Goal: Download file/media

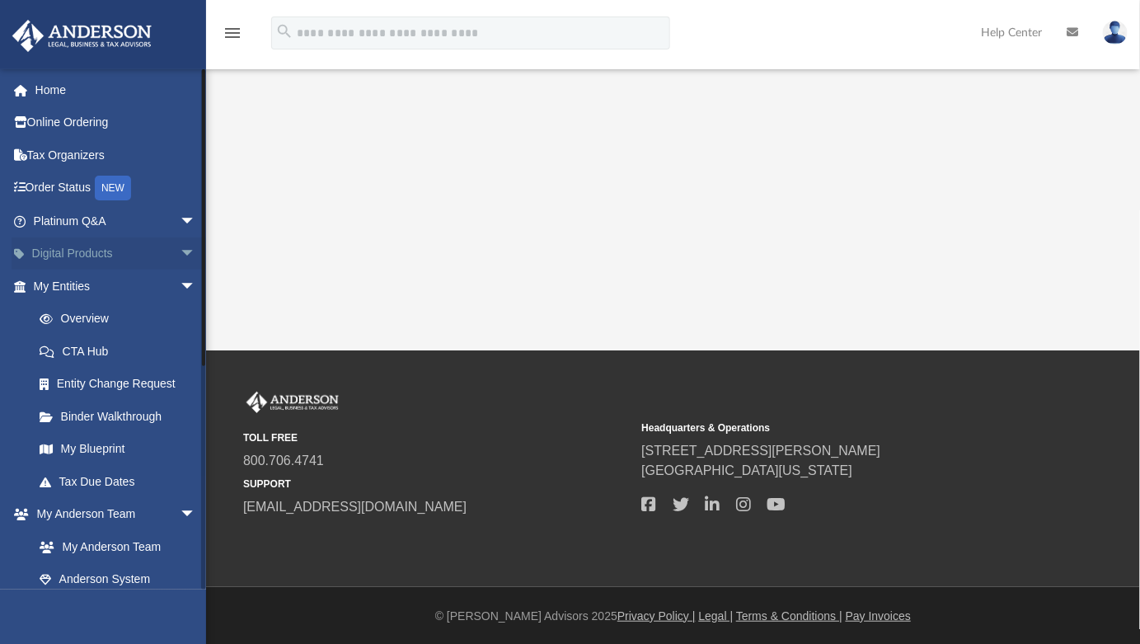
click at [180, 245] on span "arrow_drop_down" at bounding box center [196, 254] width 33 height 34
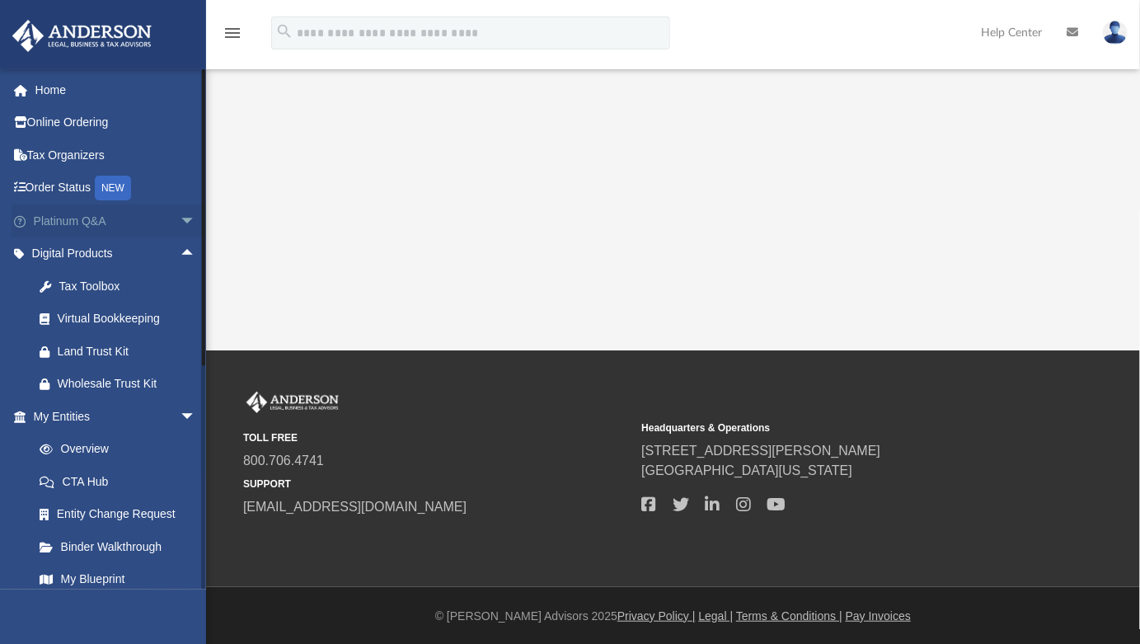
click at [180, 213] on span "arrow_drop_down" at bounding box center [196, 221] width 33 height 34
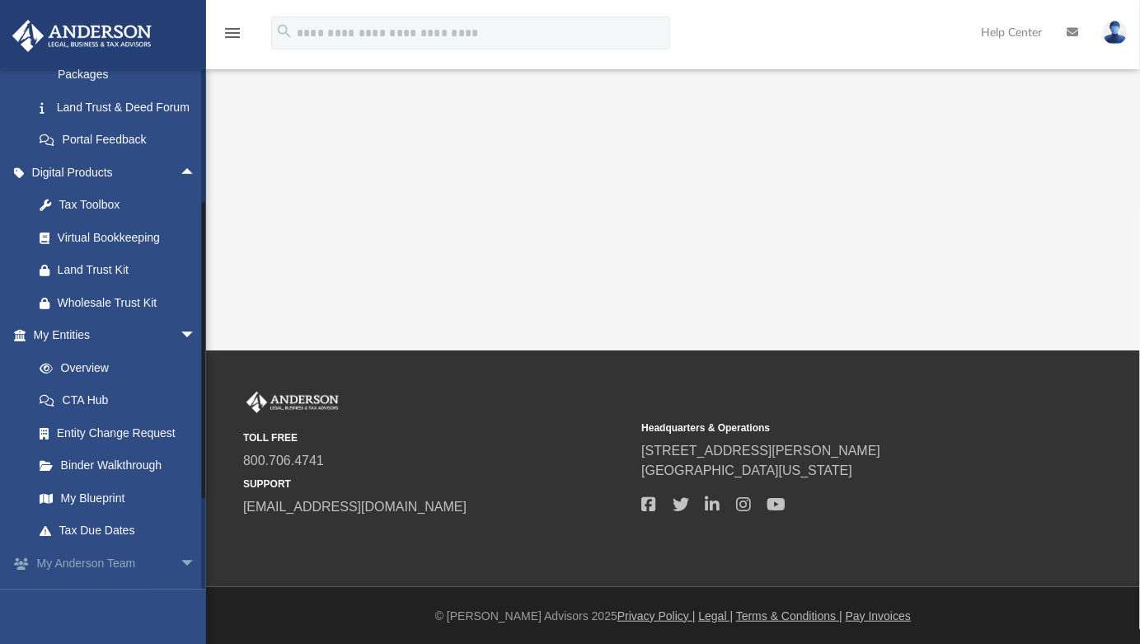
scroll to position [529, 0]
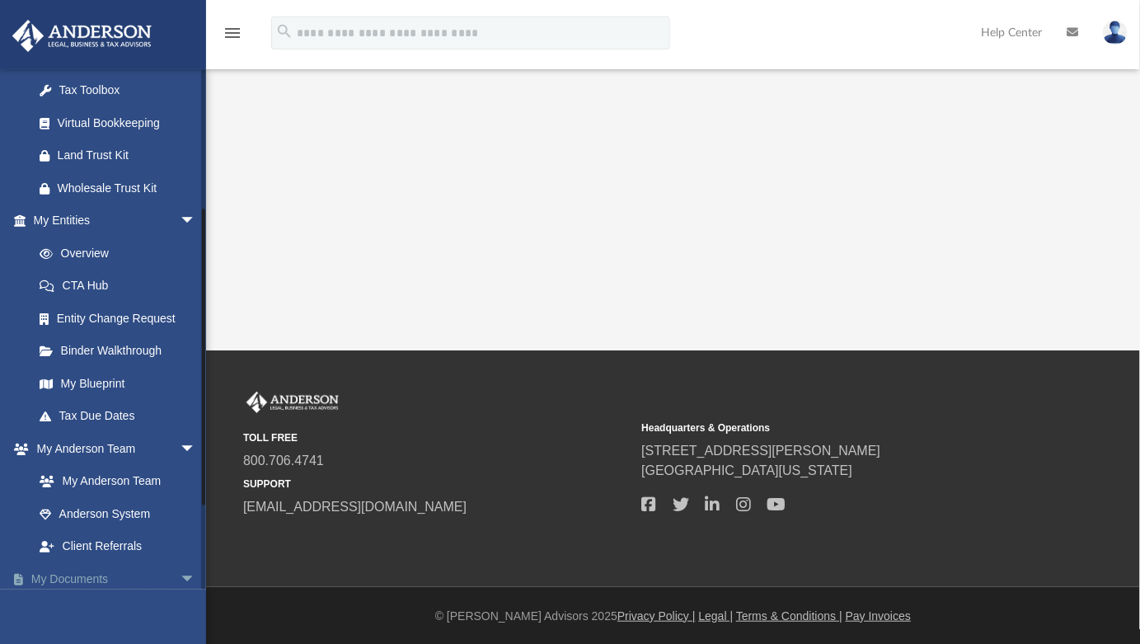
click at [180, 569] on span "arrow_drop_down" at bounding box center [196, 579] width 33 height 34
click at [180, 570] on span "arrow_drop_up" at bounding box center [196, 579] width 33 height 34
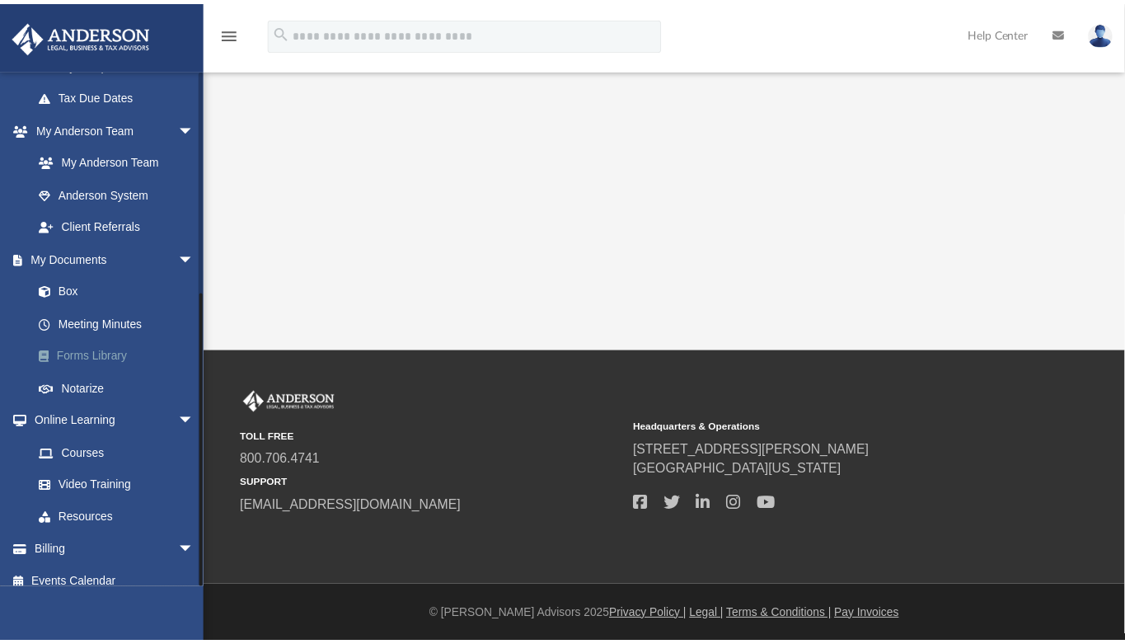
scroll to position [848, 0]
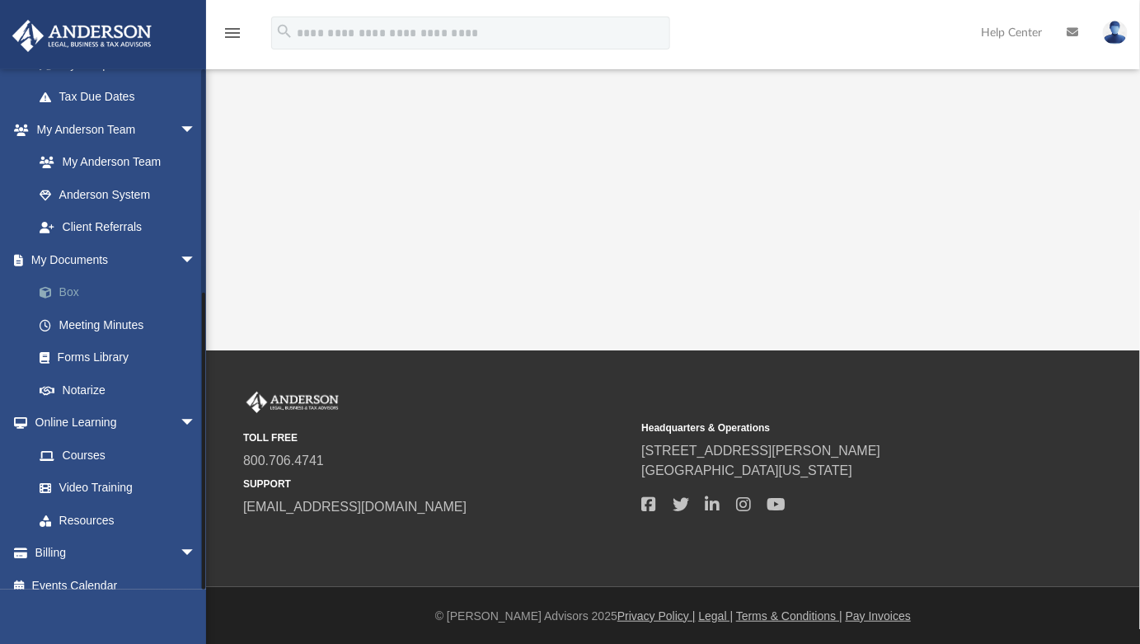
click at [68, 284] on link "Box" at bounding box center [122, 292] width 198 height 33
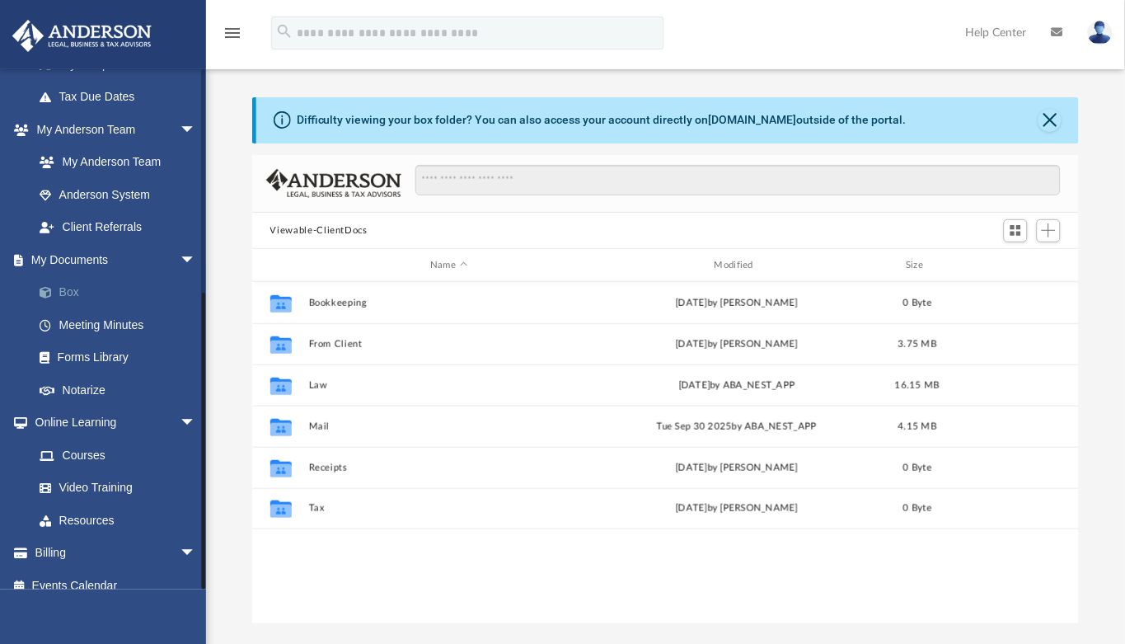
scroll to position [360, 812]
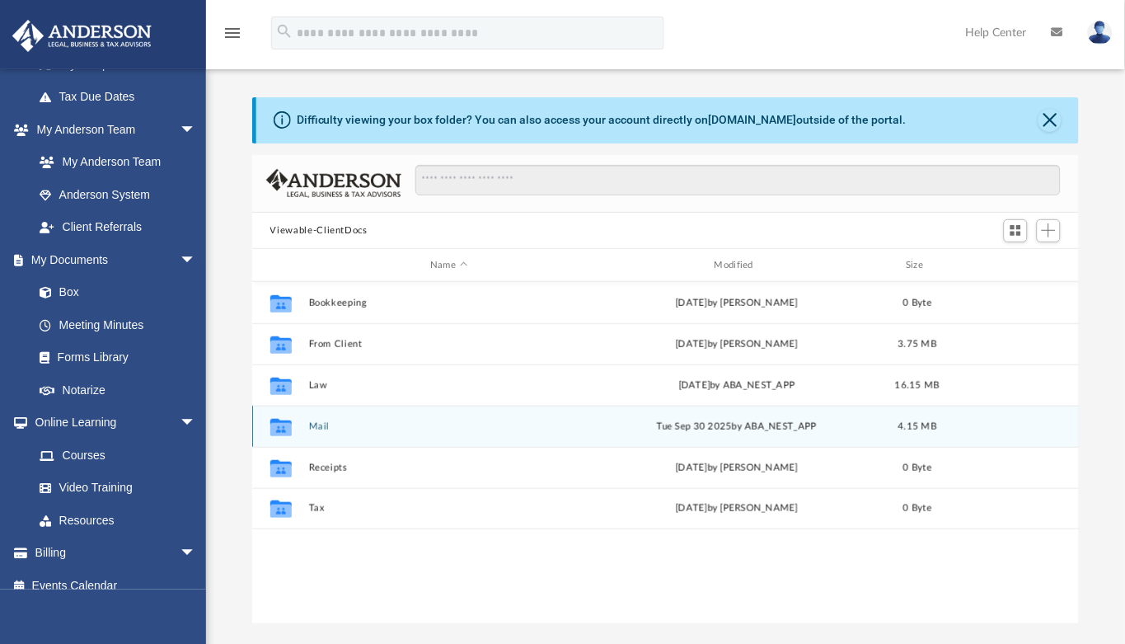
click at [316, 430] on button "Mail" at bounding box center [448, 426] width 281 height 11
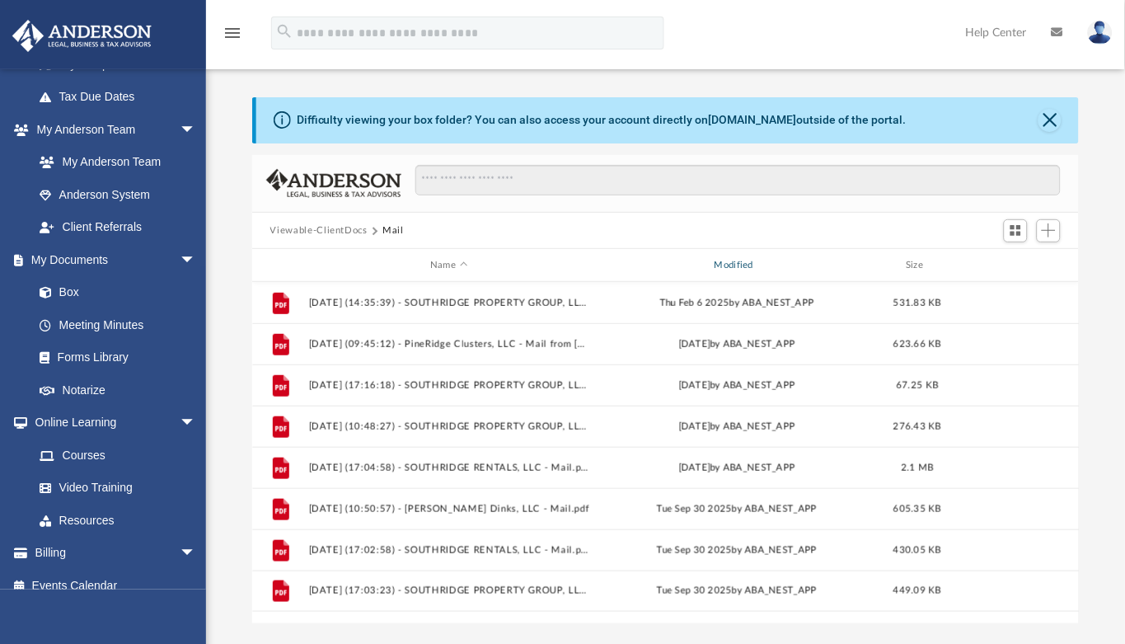
click at [752, 261] on div "Modified" at bounding box center [736, 265] width 281 height 15
click at [762, 265] on span "Modified" at bounding box center [758, 265] width 7 height 7
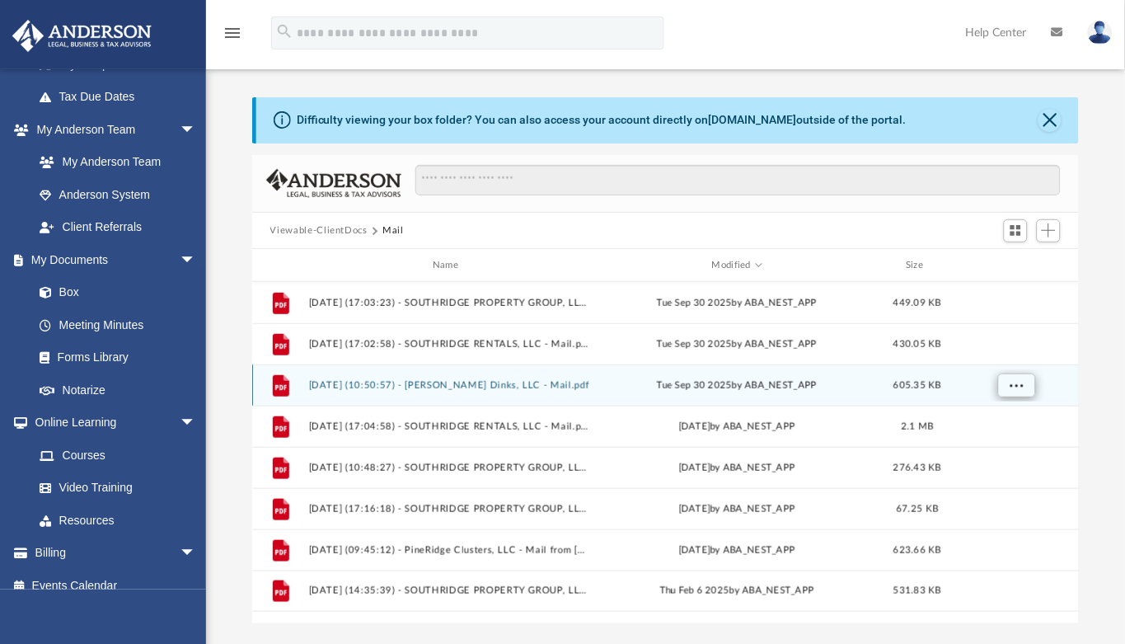
click at [1020, 383] on span "More options" at bounding box center [1016, 385] width 13 height 9
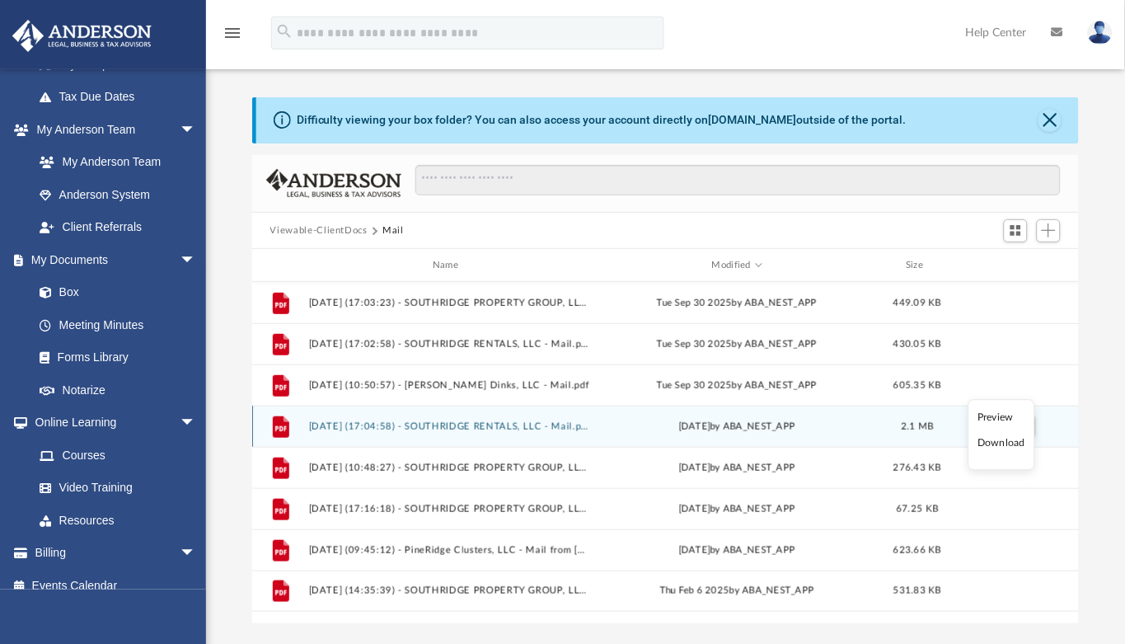
click at [1007, 441] on li "Download" at bounding box center [1002, 443] width 48 height 17
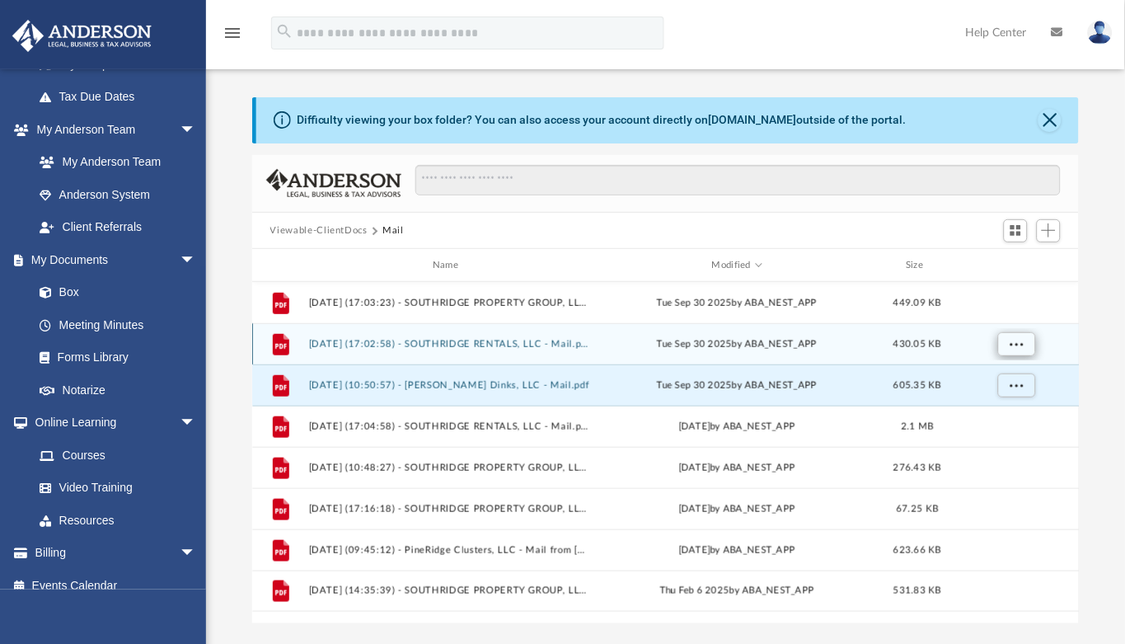
click at [1018, 343] on span "More options" at bounding box center [1016, 344] width 13 height 9
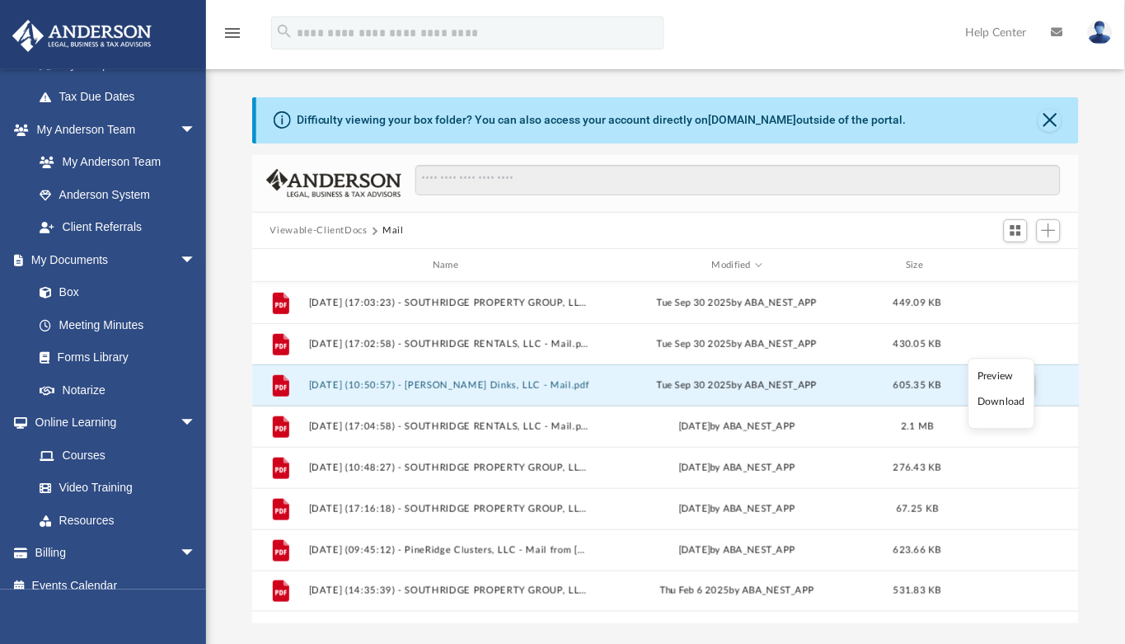
click at [1001, 404] on li "Download" at bounding box center [1002, 402] width 48 height 17
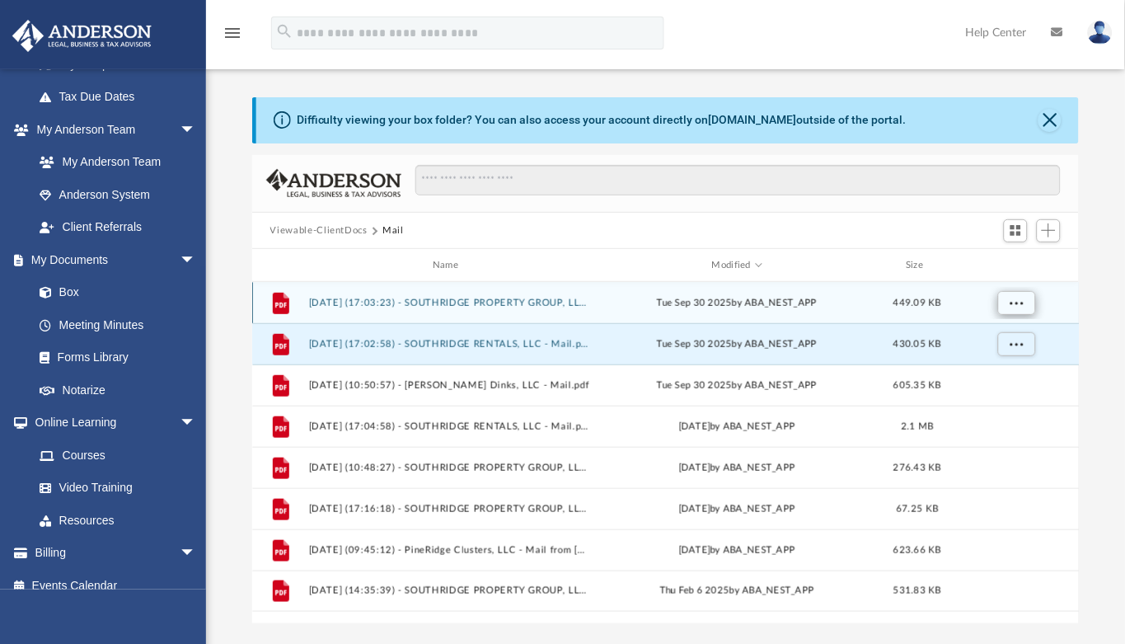
click at [1020, 298] on span "More options" at bounding box center [1016, 302] width 13 height 9
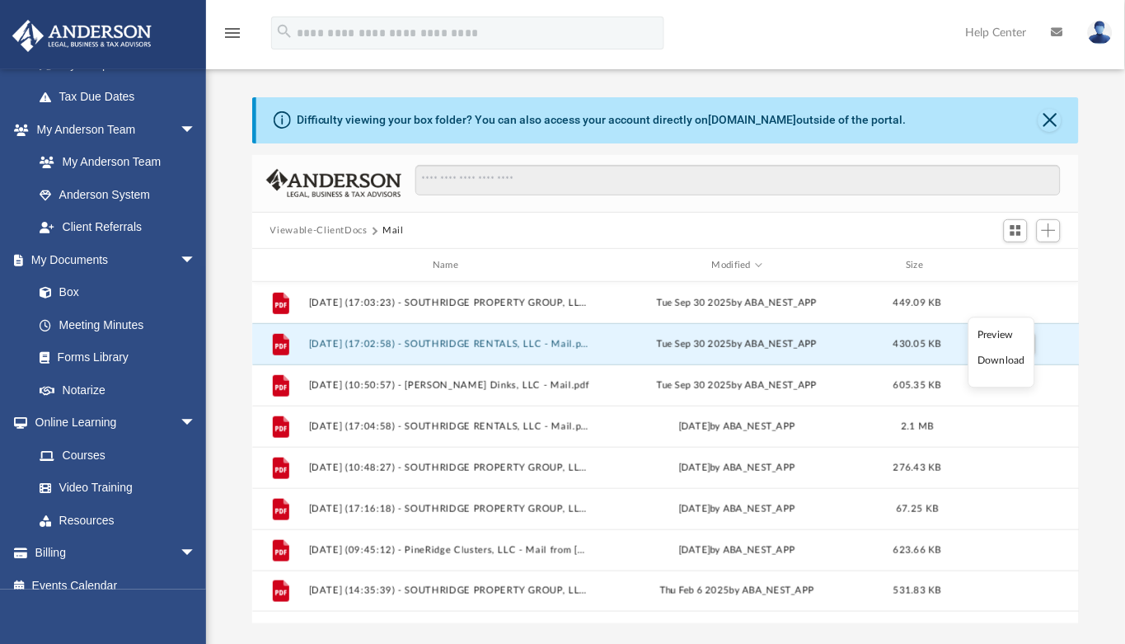
click at [998, 355] on li "Download" at bounding box center [1002, 361] width 48 height 17
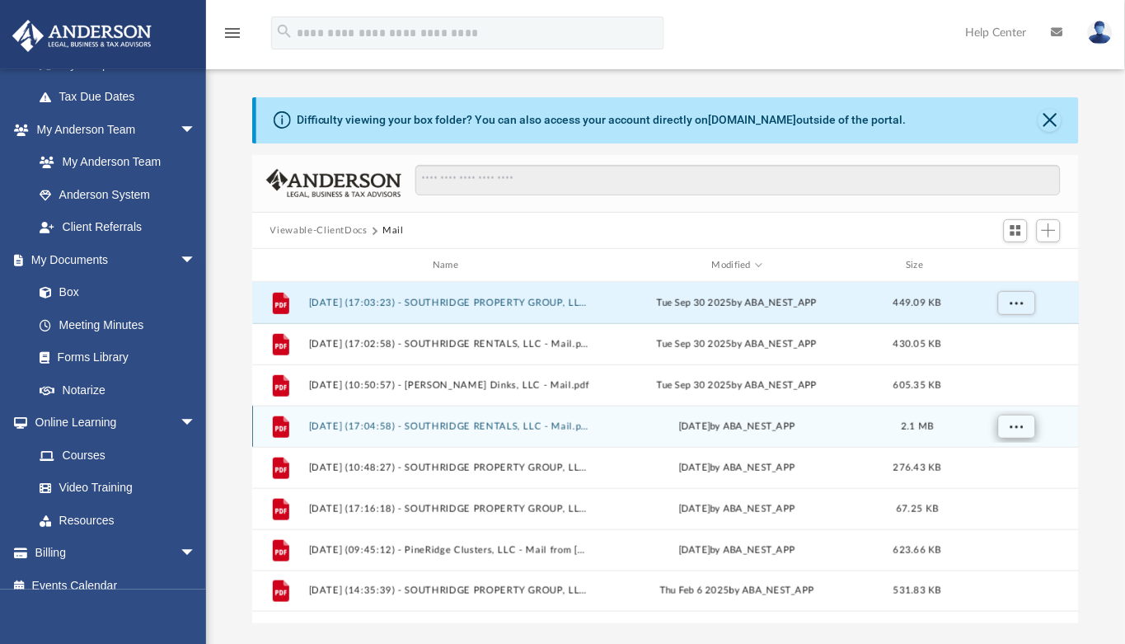
click at [1016, 425] on span "More options" at bounding box center [1016, 426] width 13 height 9
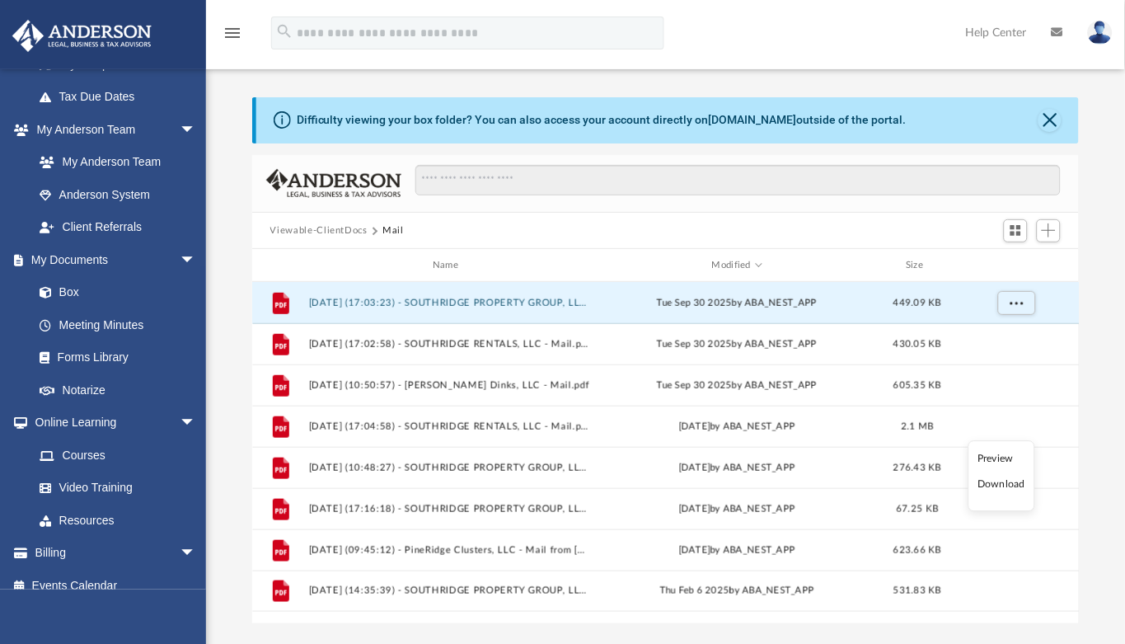
click at [1005, 467] on li "Preview" at bounding box center [1002, 458] width 48 height 17
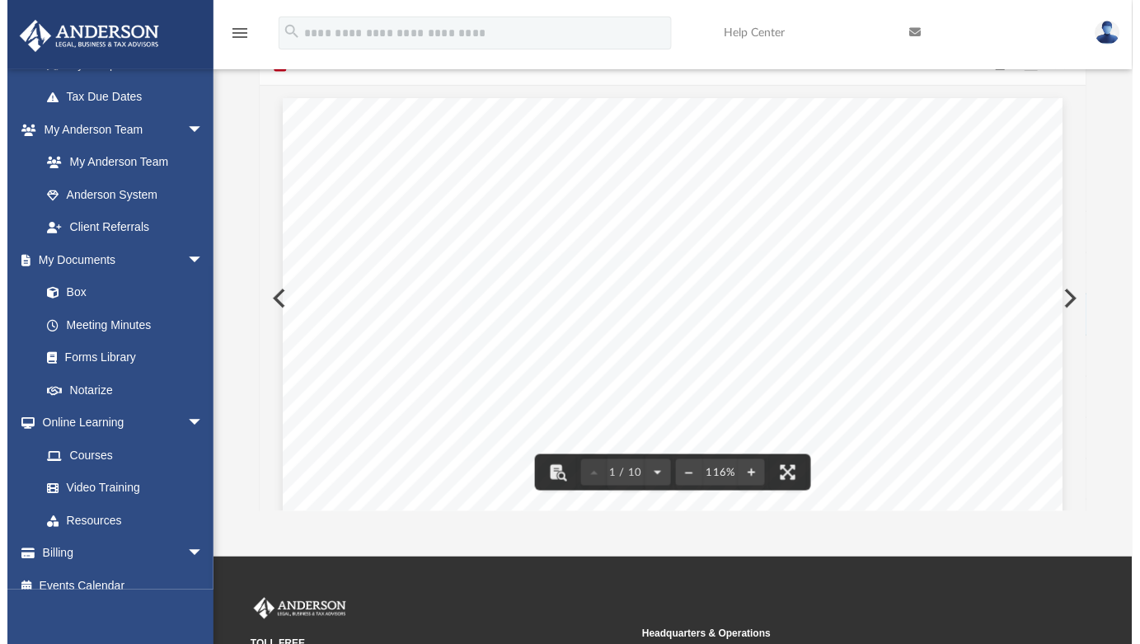
scroll to position [0, 0]
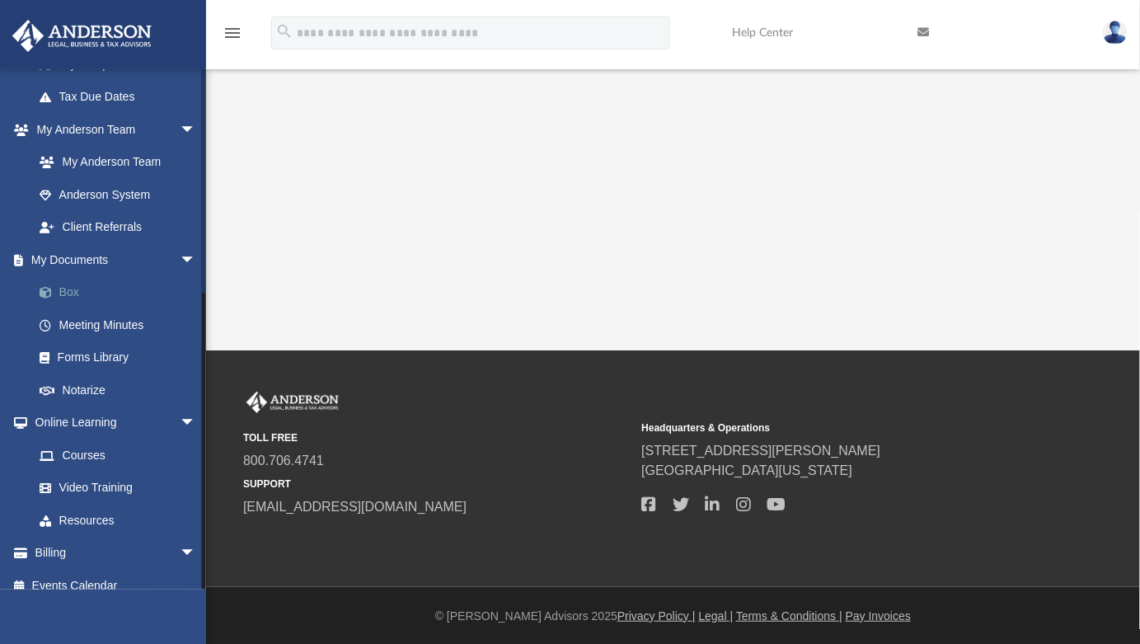
click at [73, 276] on link "Box" at bounding box center [122, 292] width 198 height 33
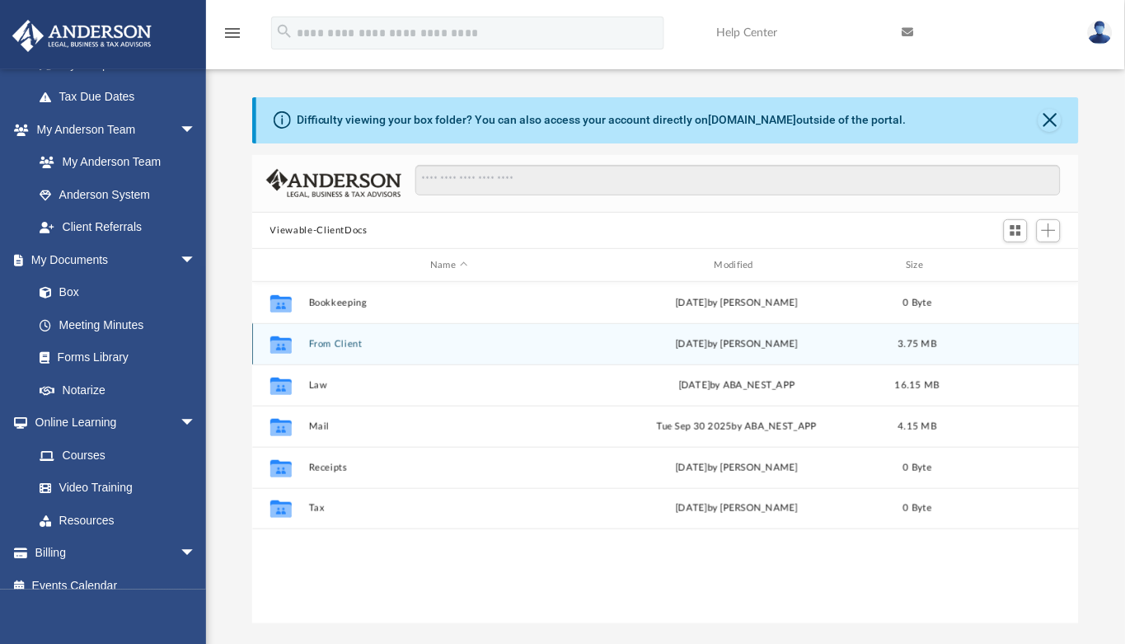
scroll to position [360, 812]
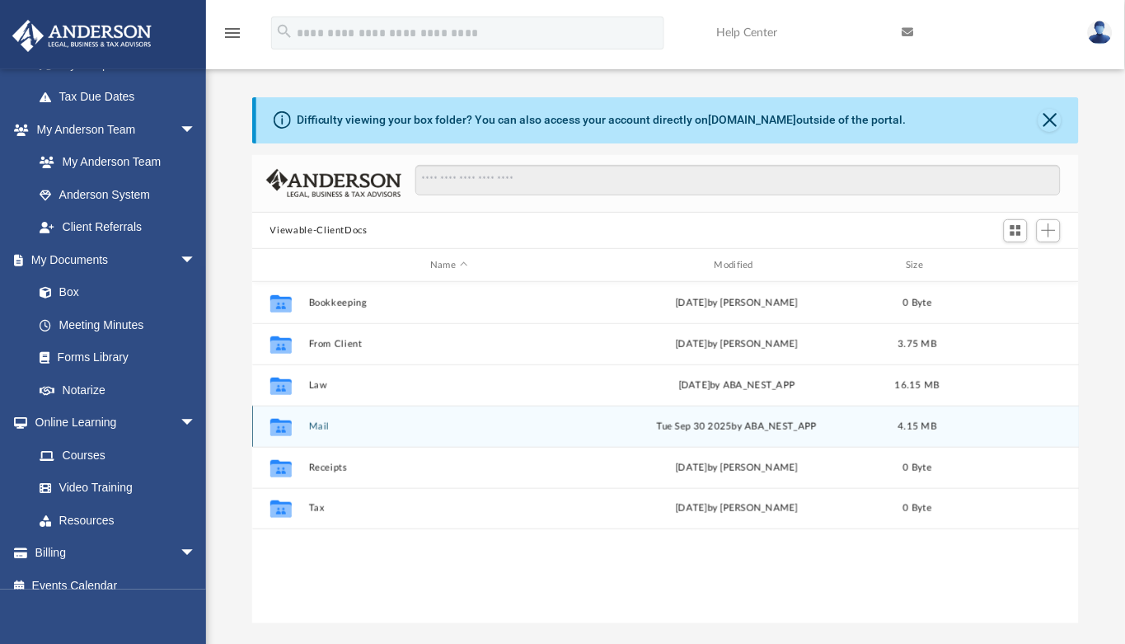
click at [326, 427] on button "Mail" at bounding box center [448, 426] width 281 height 11
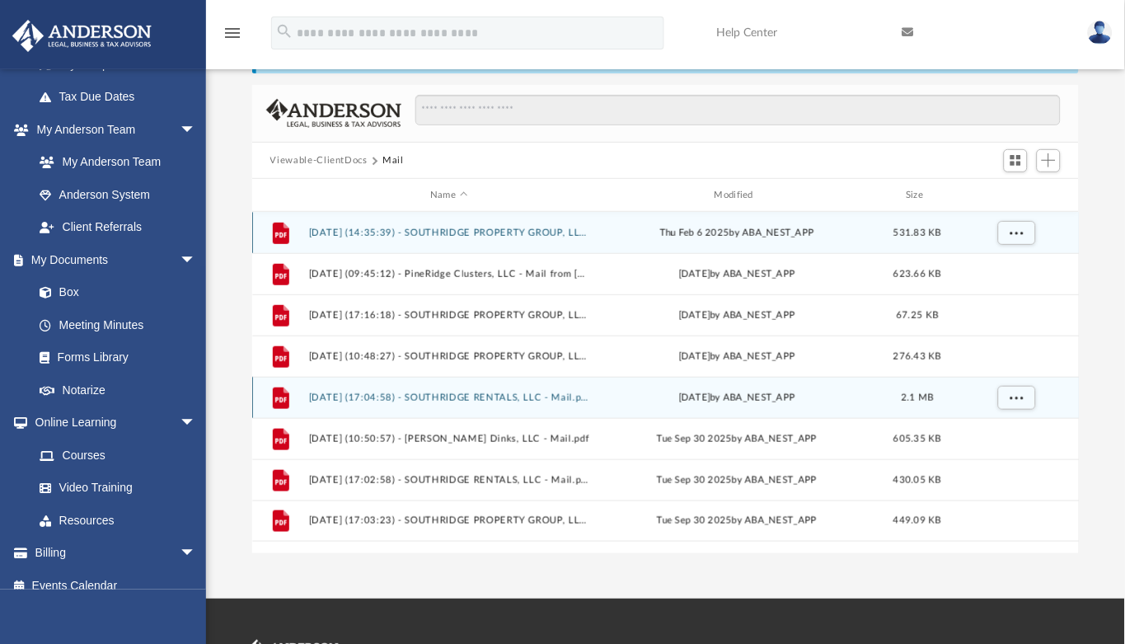
scroll to position [73, 0]
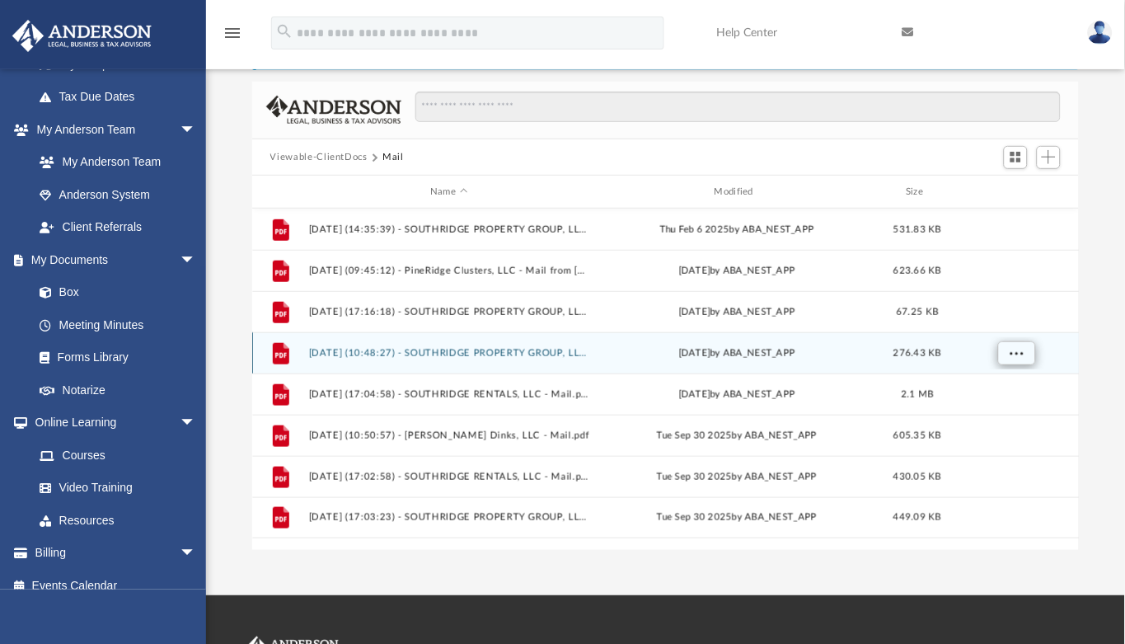
click at [1017, 350] on span "More options" at bounding box center [1016, 353] width 13 height 9
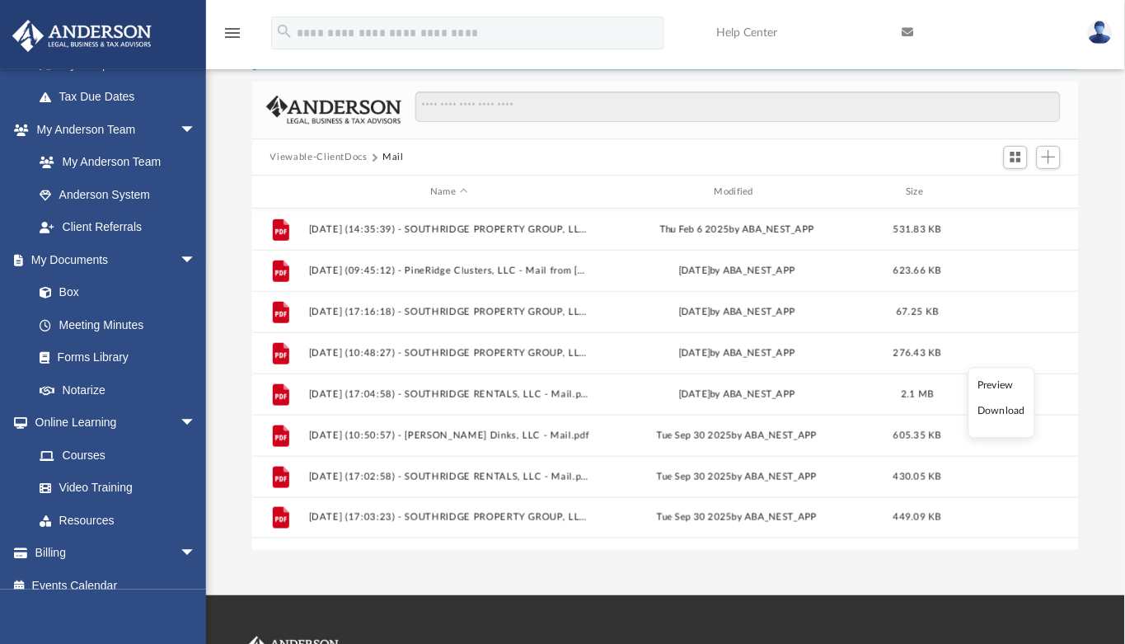
click at [996, 385] on li "Preview" at bounding box center [1002, 385] width 48 height 17
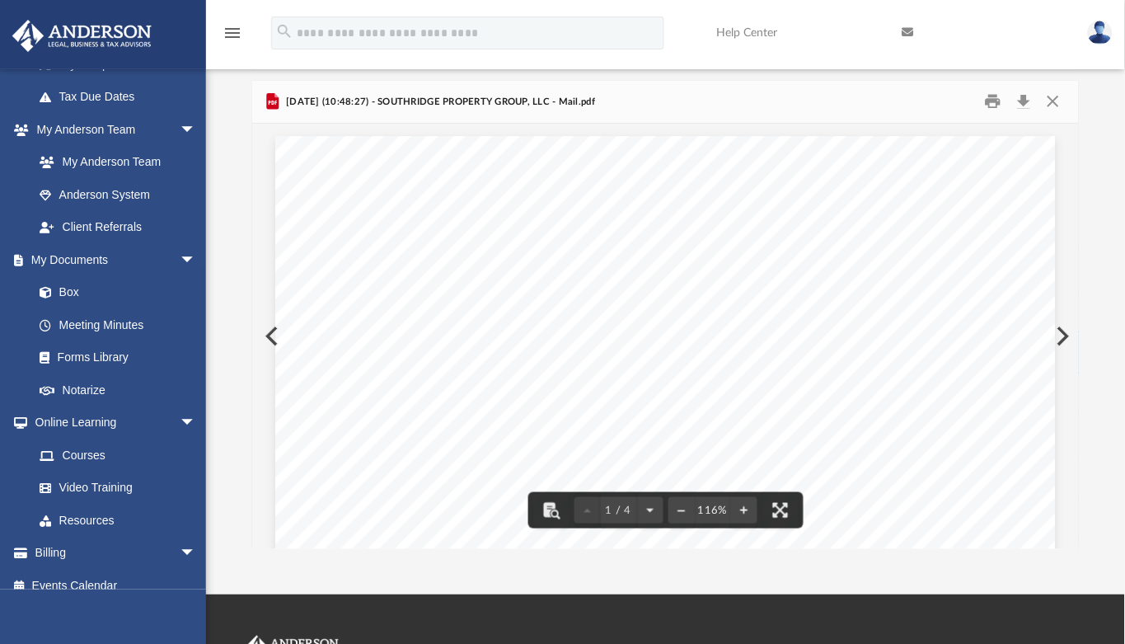
scroll to position [0, 0]
click at [1059, 101] on button "Close" at bounding box center [1054, 102] width 30 height 26
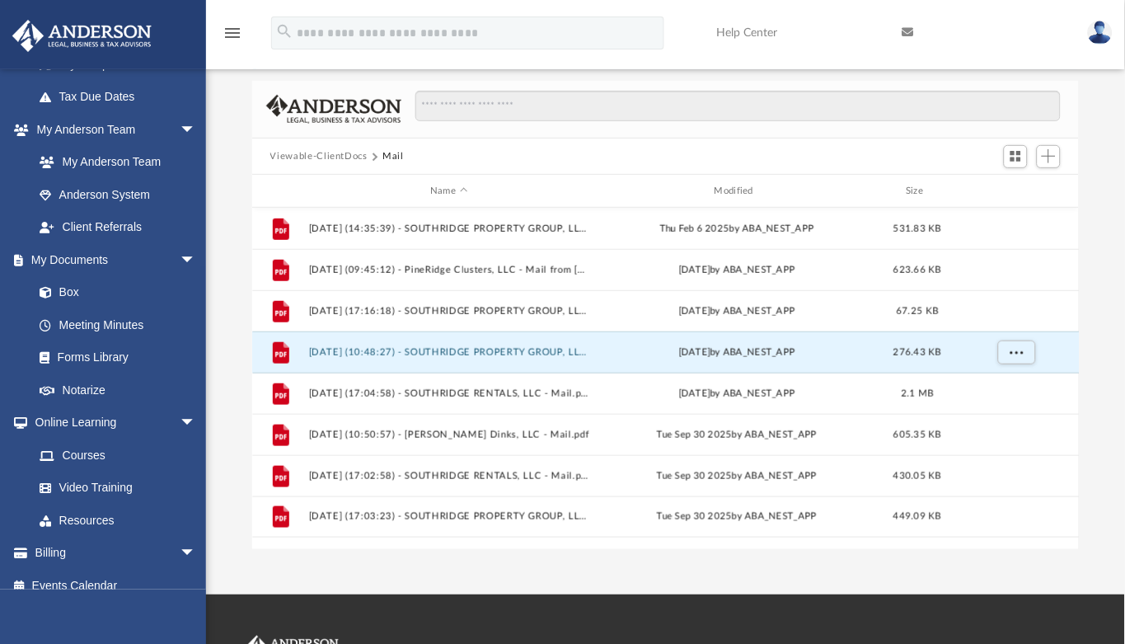
click at [1107, 36] on img at bounding box center [1100, 33] width 25 height 24
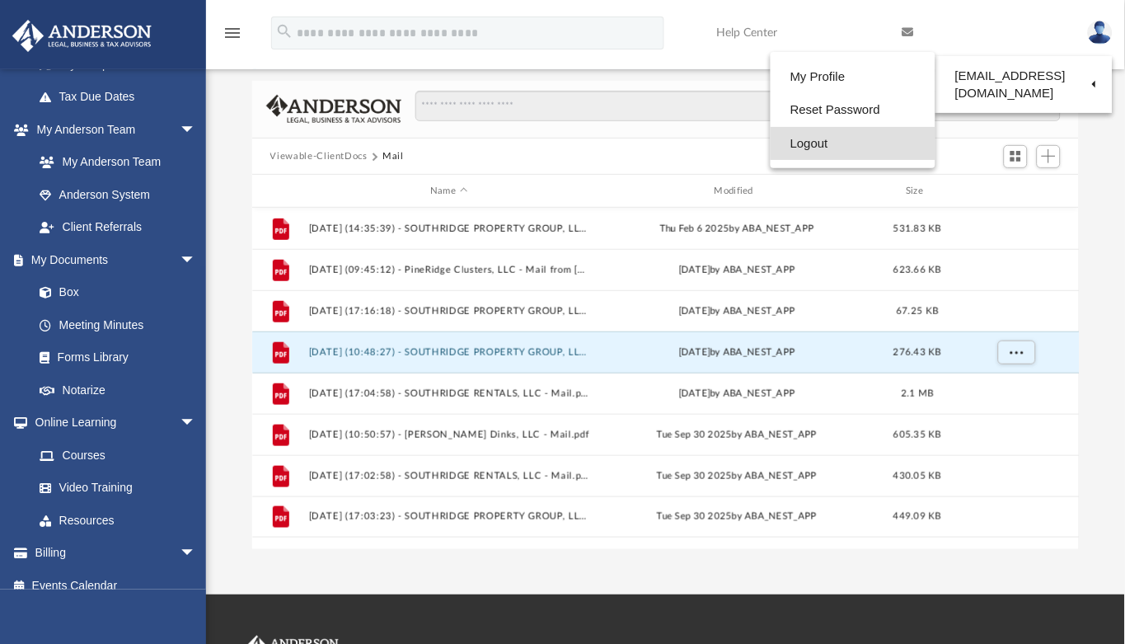
click at [779, 143] on link "Logout" at bounding box center [853, 144] width 165 height 34
